Goal: Task Accomplishment & Management: Manage account settings

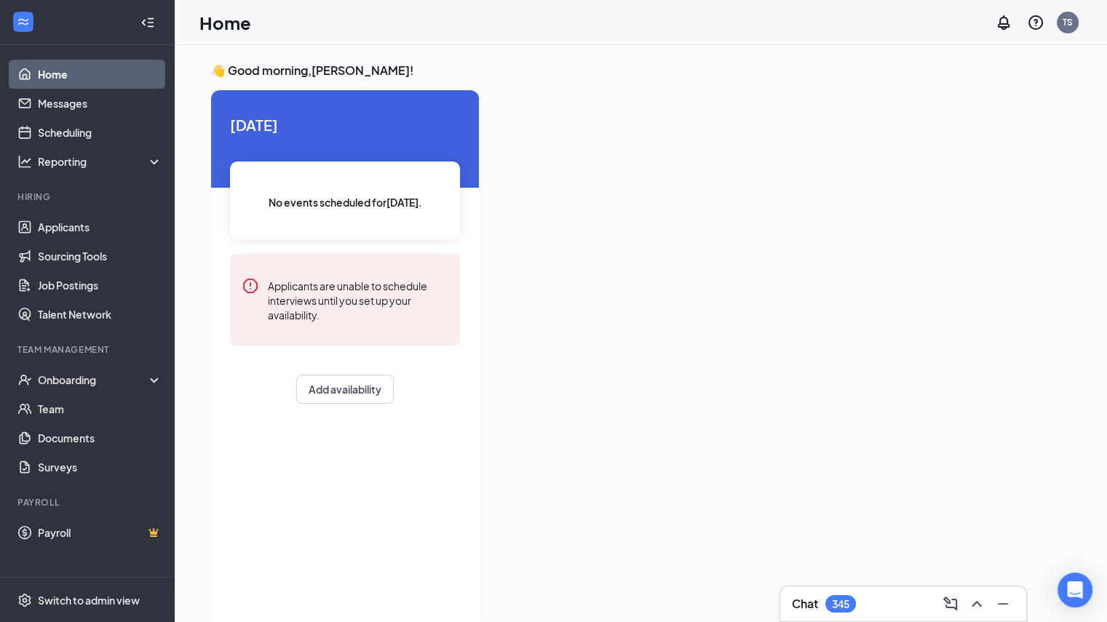
scroll to position [31, 0]
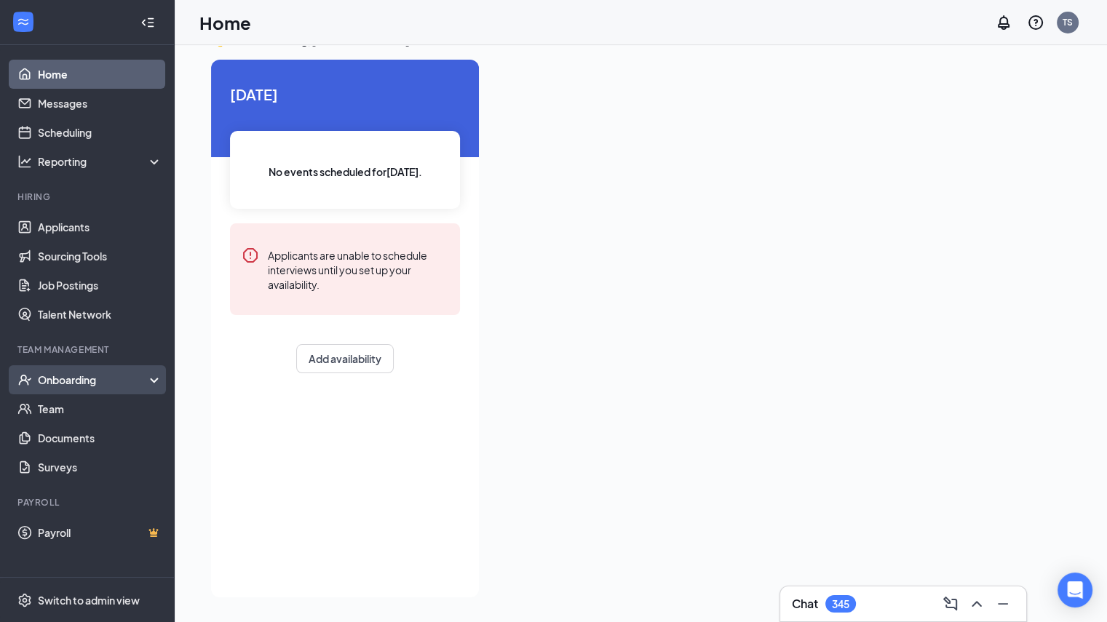
click at [59, 382] on div "Onboarding" at bounding box center [94, 380] width 112 height 15
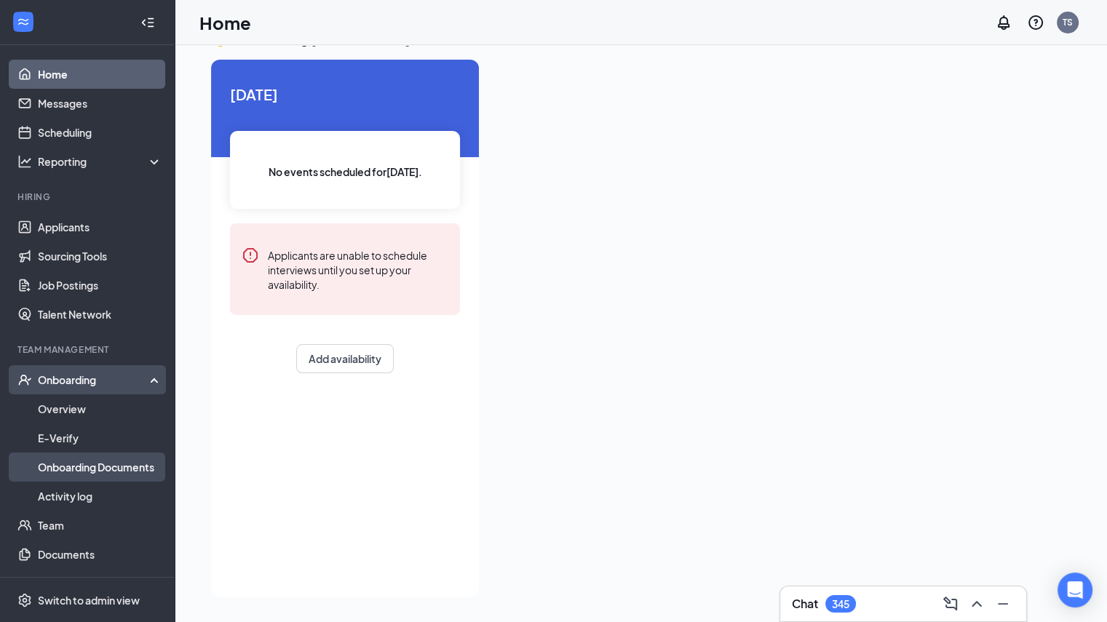
click at [98, 464] on link "Onboarding Documents" at bounding box center [100, 467] width 124 height 29
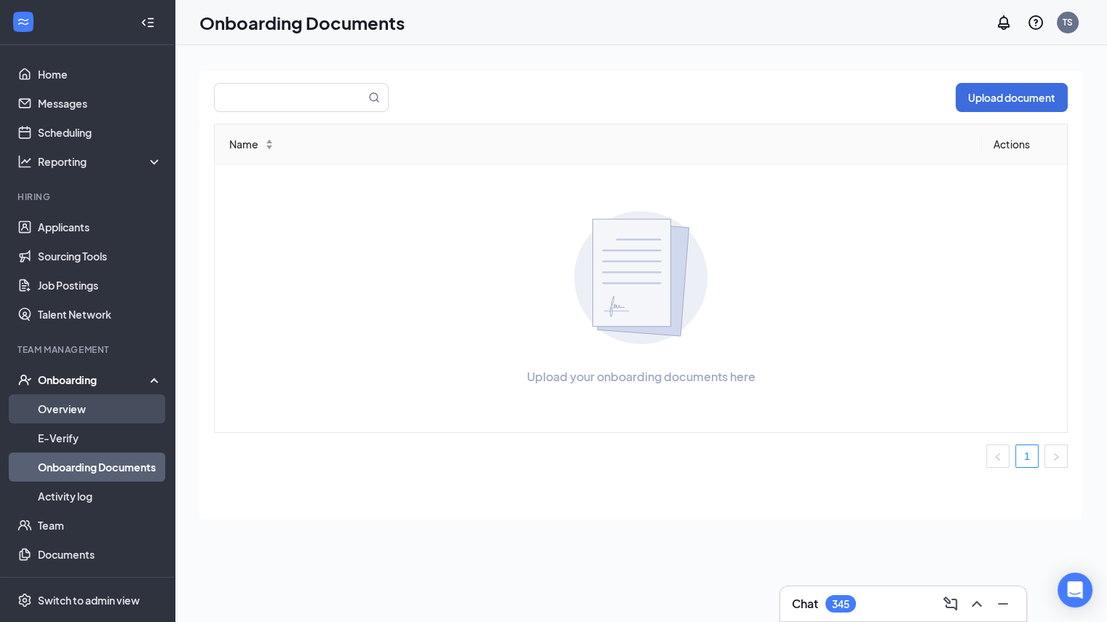
click at [79, 410] on link "Overview" at bounding box center [100, 408] width 124 height 29
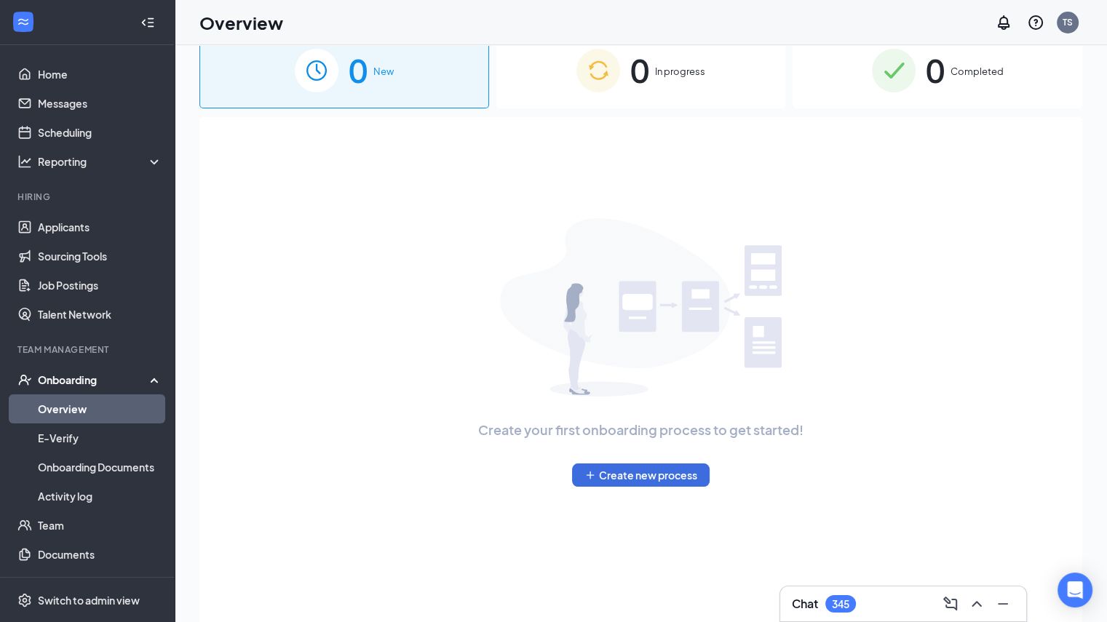
click at [701, 87] on div "0 In progress" at bounding box center [641, 70] width 290 height 76
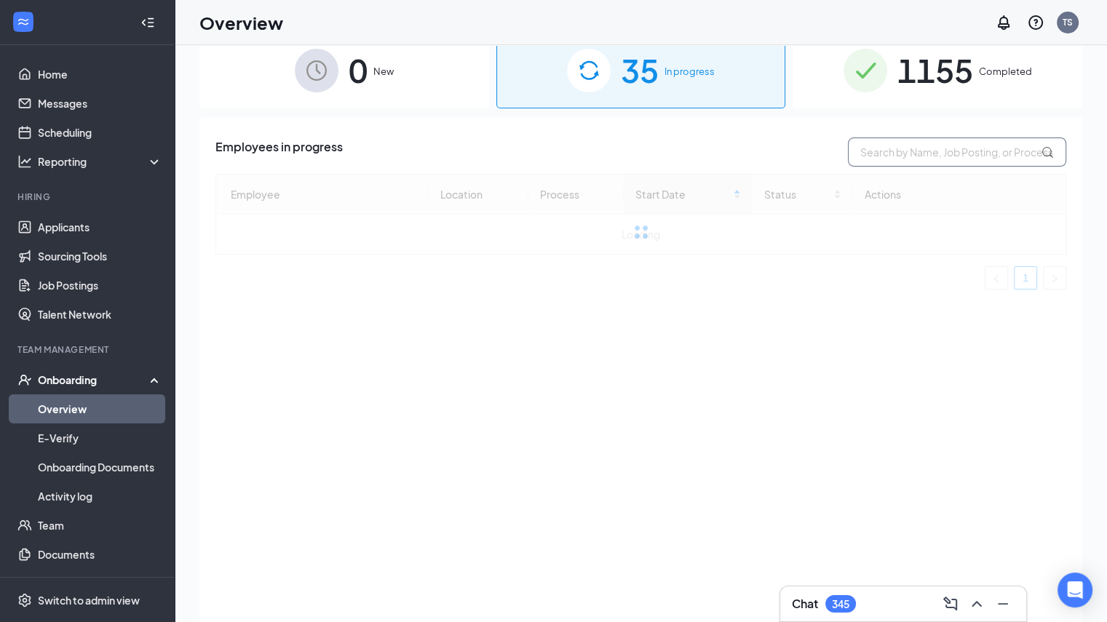
click at [911, 154] on input "text" at bounding box center [957, 152] width 218 height 29
type input "f"
click at [911, 154] on input "f" at bounding box center [957, 152] width 218 height 29
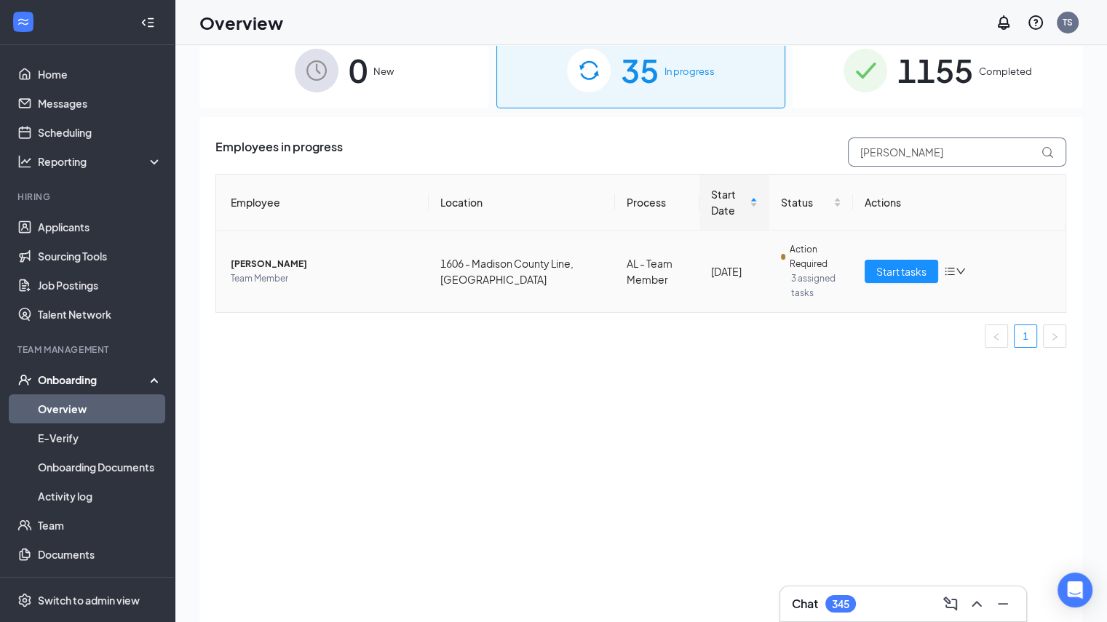
type input "[PERSON_NAME]"
click at [338, 276] on span "Team Member" at bounding box center [324, 278] width 186 height 15
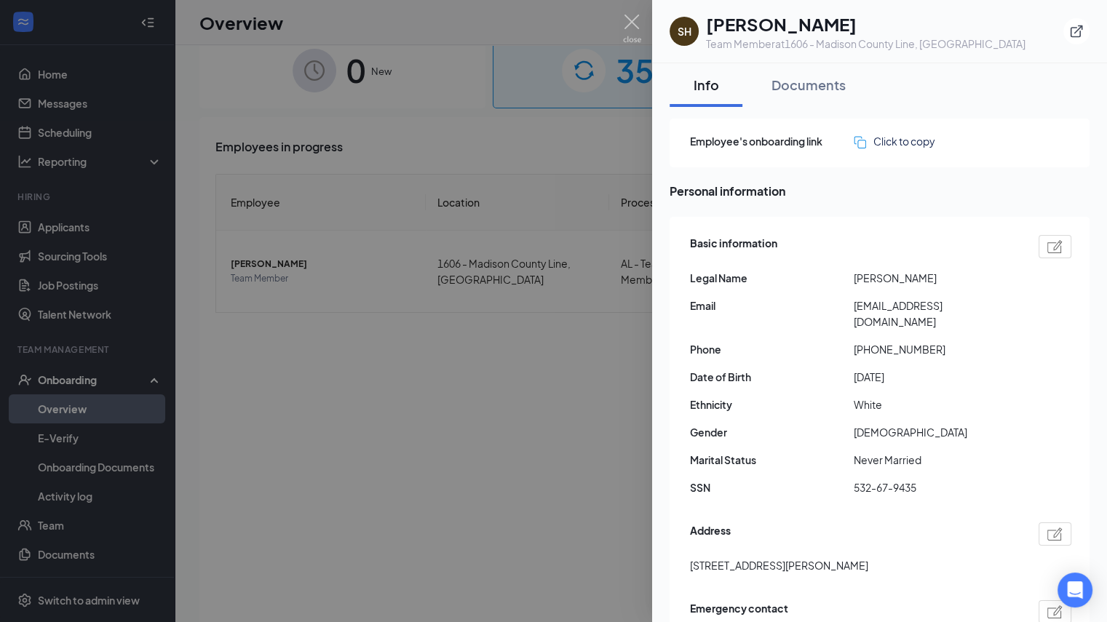
click at [539, 435] on div at bounding box center [553, 311] width 1107 height 622
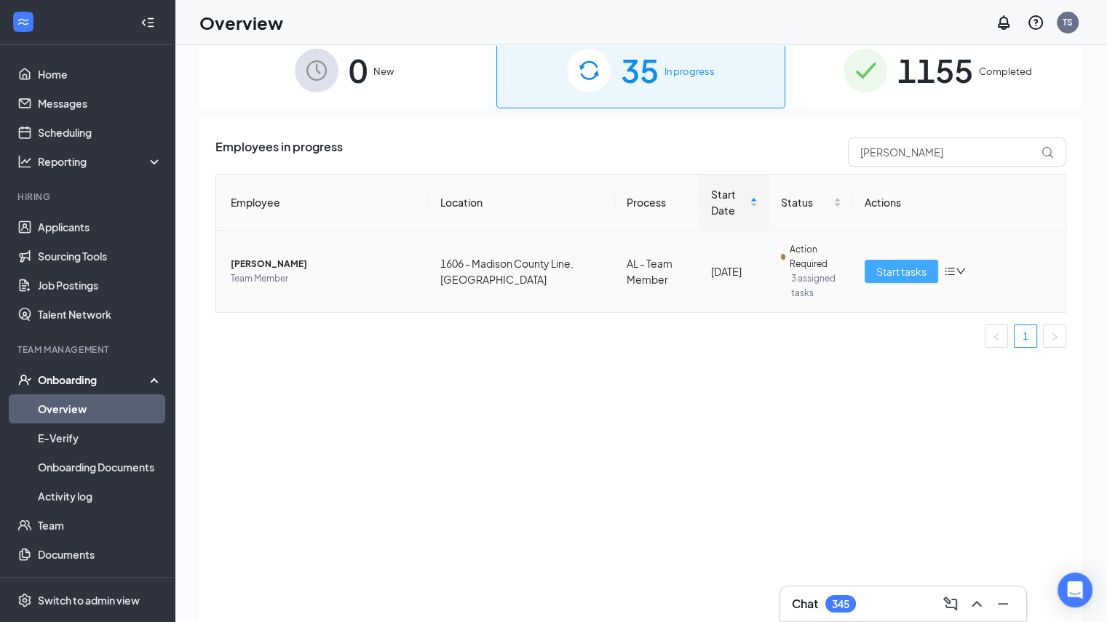
click at [902, 274] on span "Start tasks" at bounding box center [901, 271] width 50 height 16
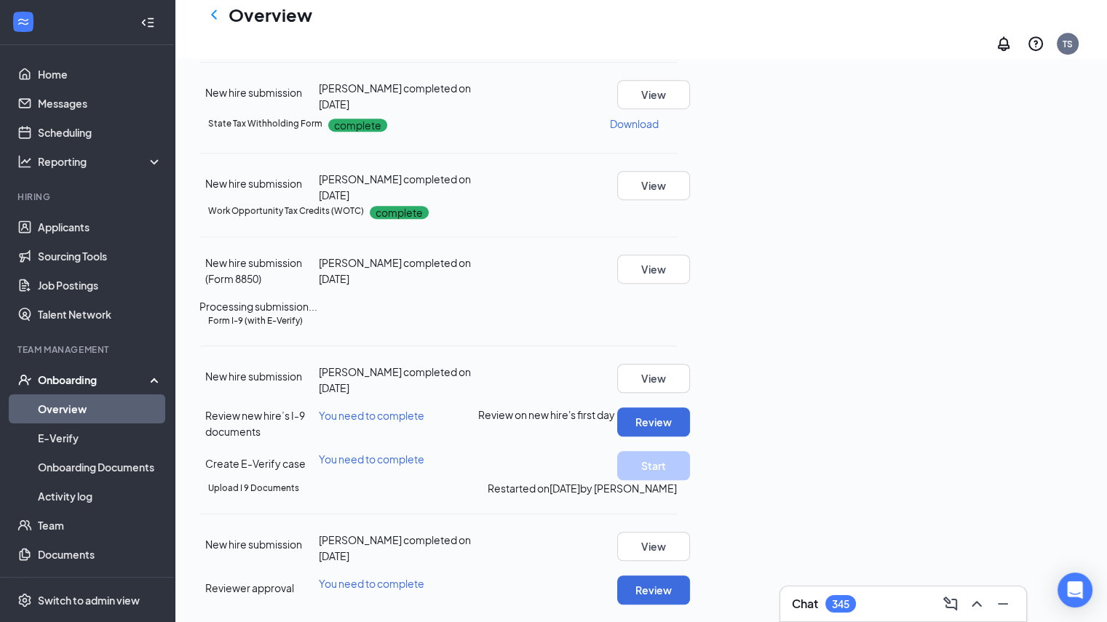
scroll to position [1170, 0]
click at [677, 322] on icon "Ellipses" at bounding box center [677, 322] width 0 height 0
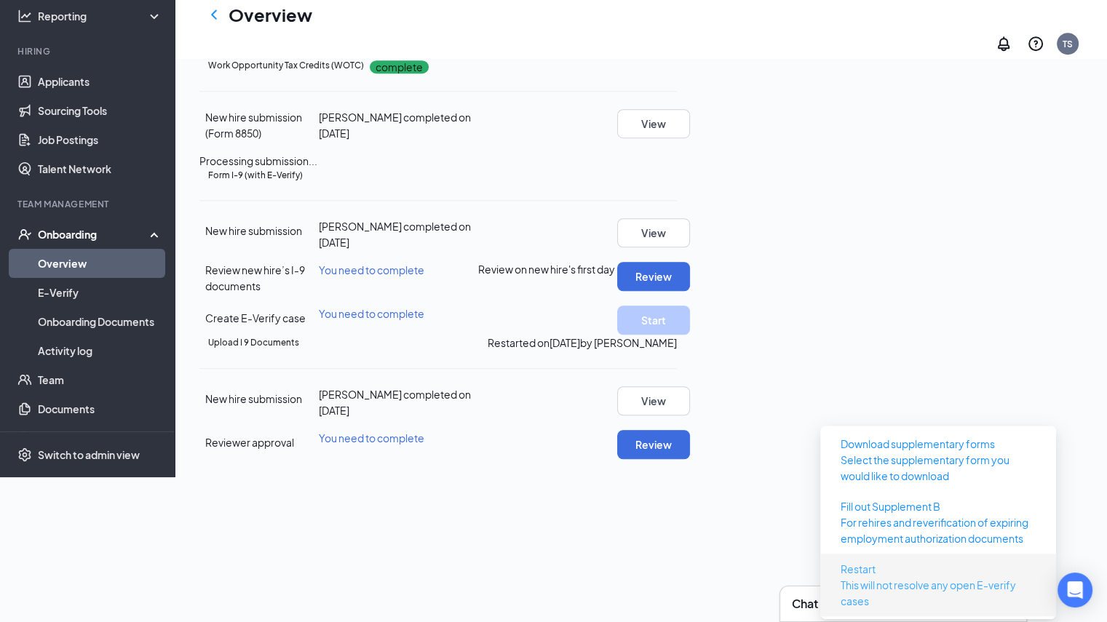
click at [850, 561] on span "Restart" at bounding box center [858, 569] width 35 height 16
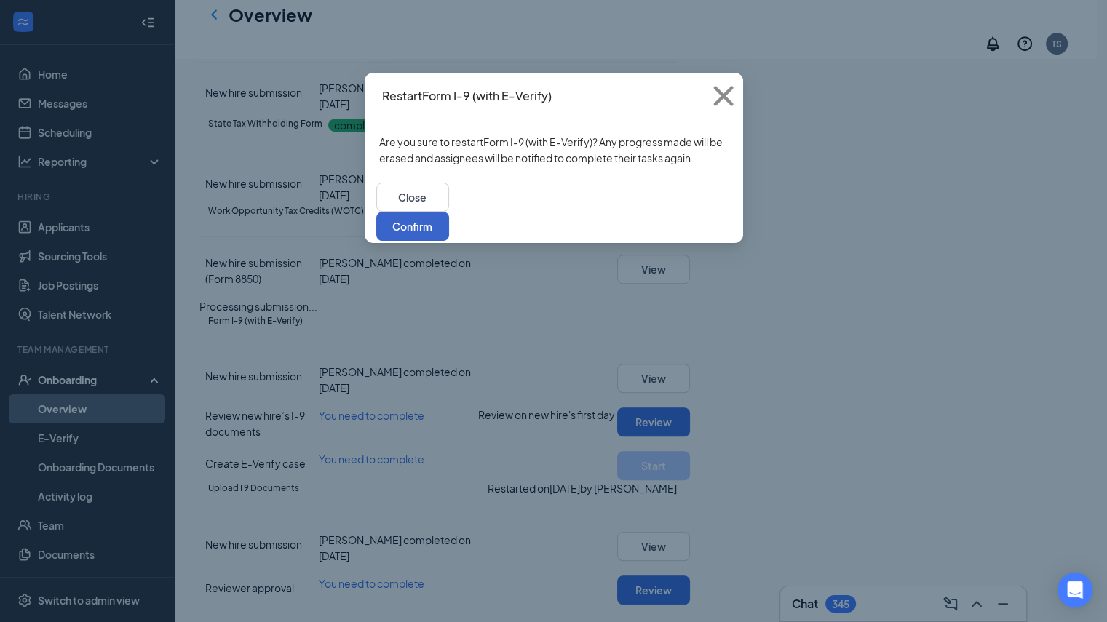
click at [449, 212] on button "Confirm" at bounding box center [412, 226] width 73 height 29
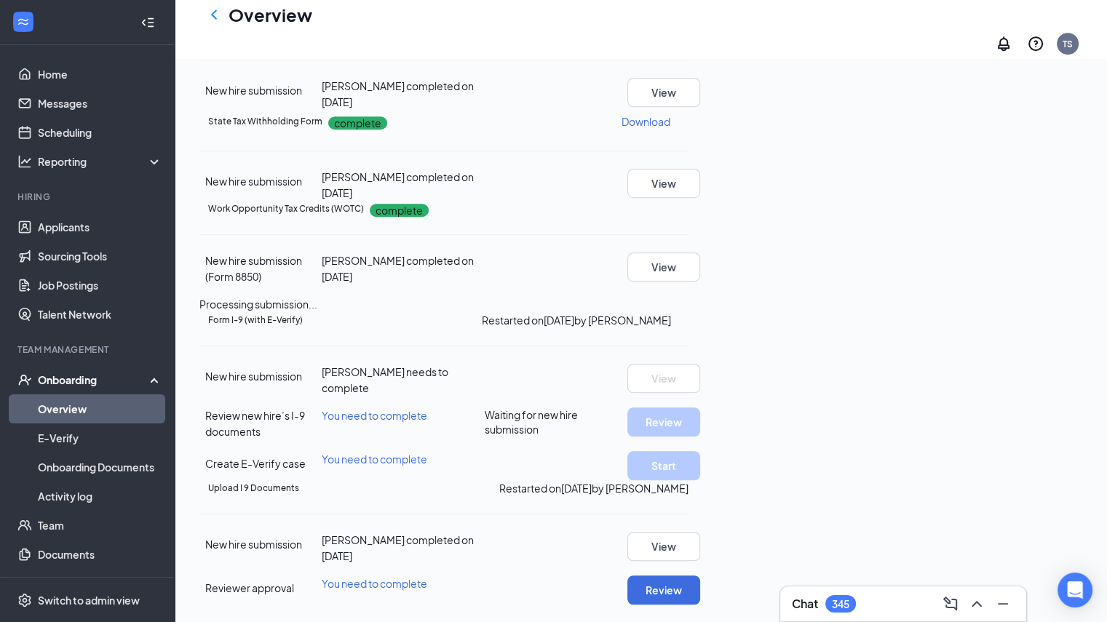
scroll to position [156, 0]
click at [700, 532] on button "View" at bounding box center [663, 546] width 73 height 29
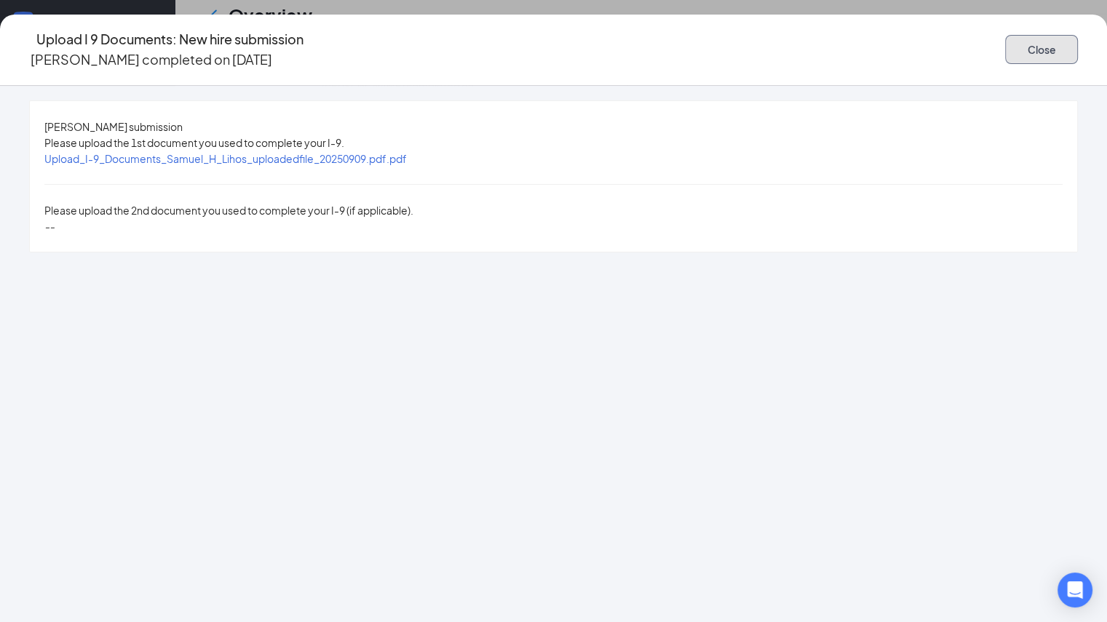
click at [1066, 40] on button "Close" at bounding box center [1041, 49] width 73 height 29
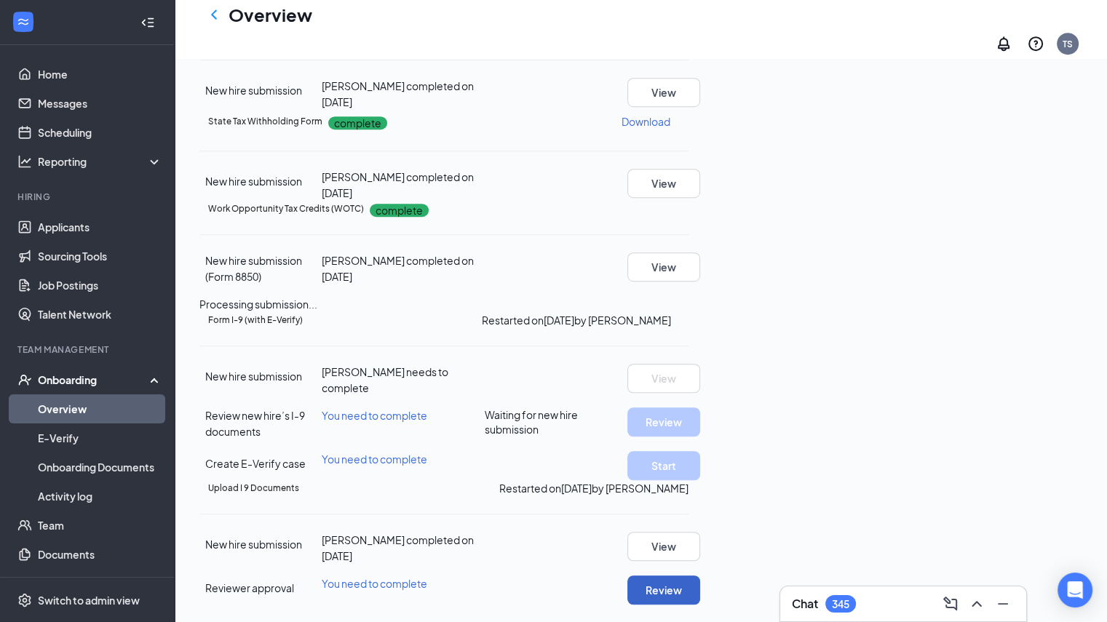
click at [700, 576] on button "Review" at bounding box center [663, 590] width 73 height 29
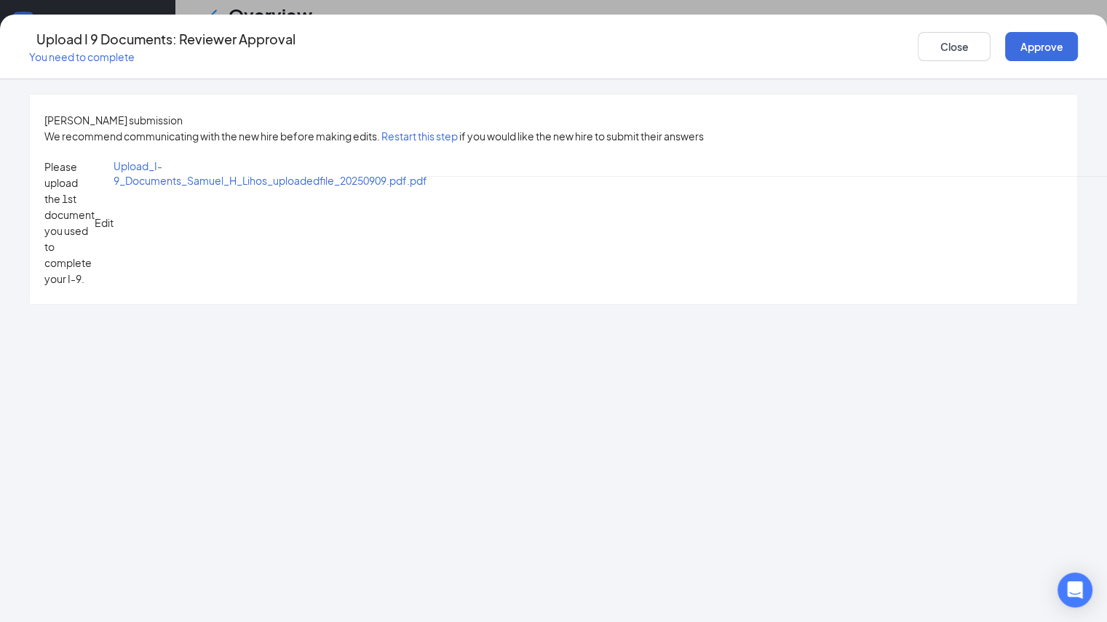
click at [439, 132] on button "Restart this step" at bounding box center [419, 136] width 76 height 16
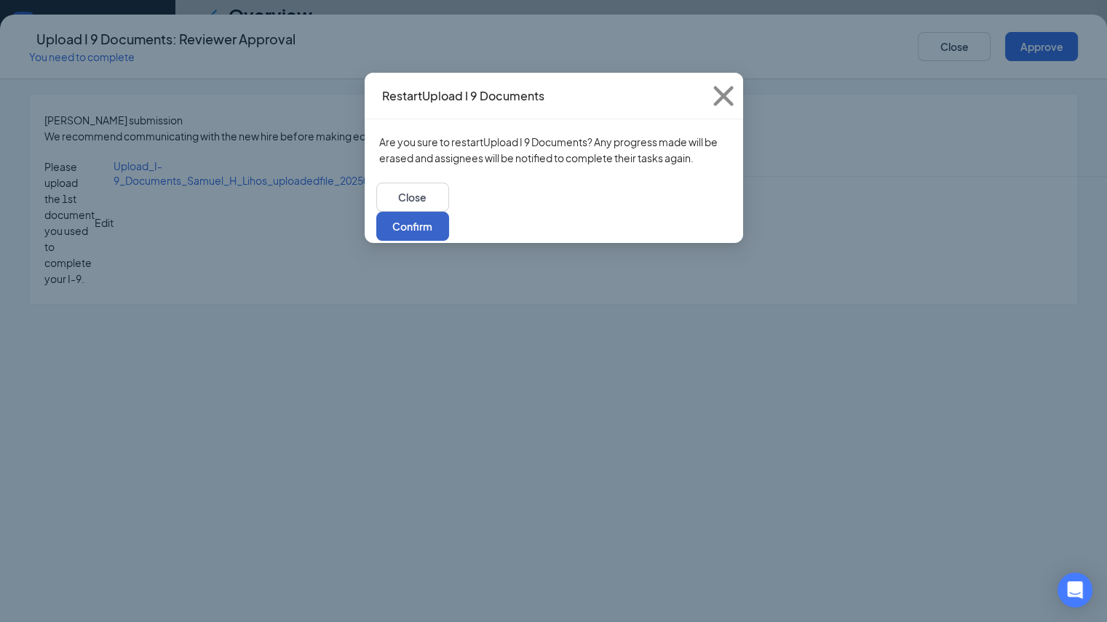
click at [449, 213] on button "Confirm" at bounding box center [412, 226] width 73 height 29
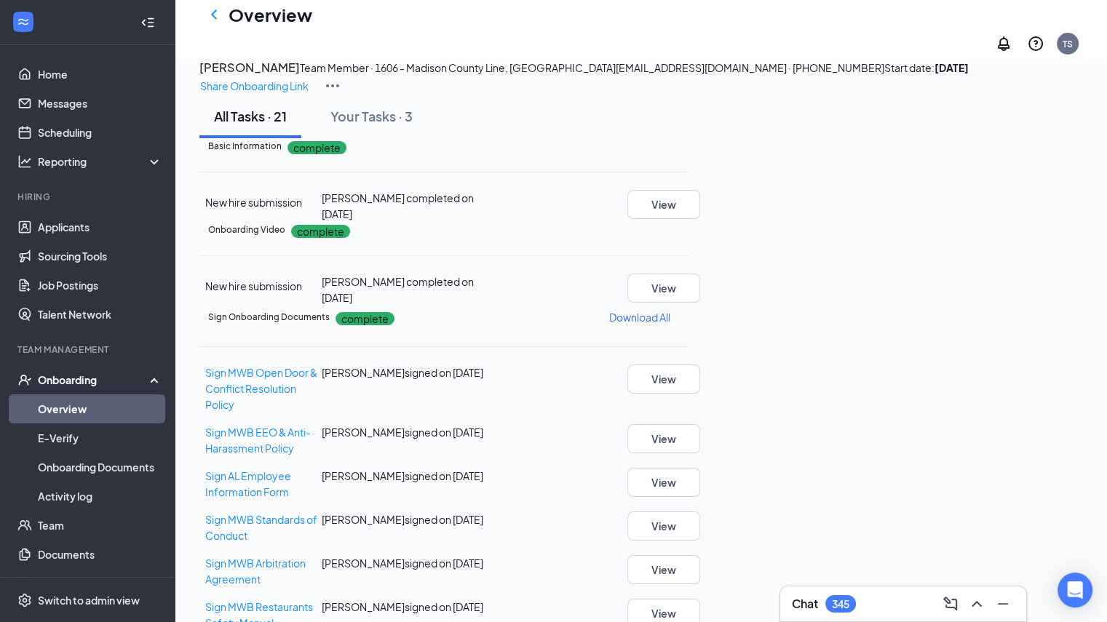
scroll to position [0, 0]
